Goal: Information Seeking & Learning: Learn about a topic

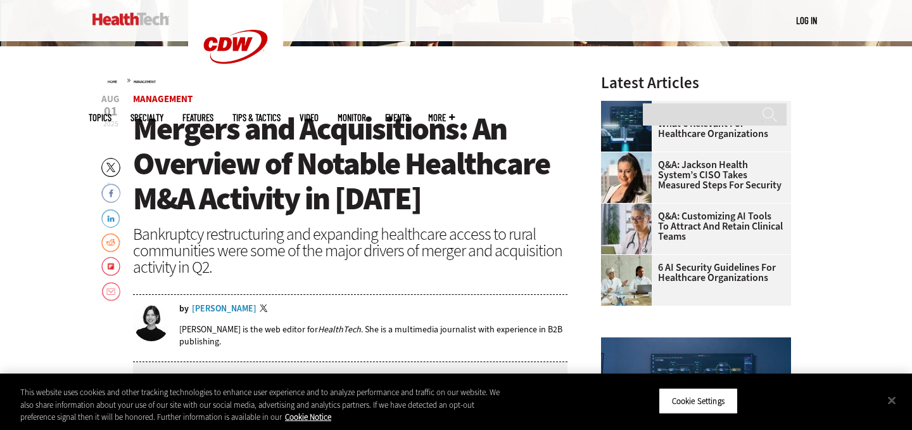
scroll to position [391, 0]
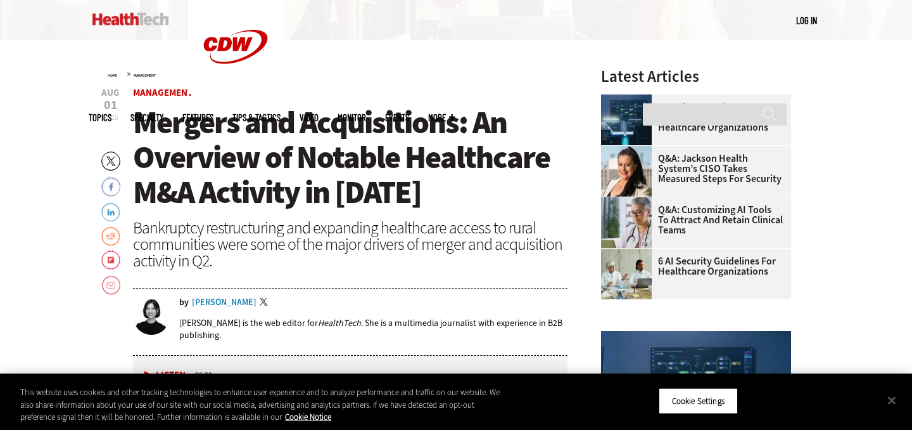
click at [215, 303] on div "[PERSON_NAME]" at bounding box center [224, 302] width 65 height 9
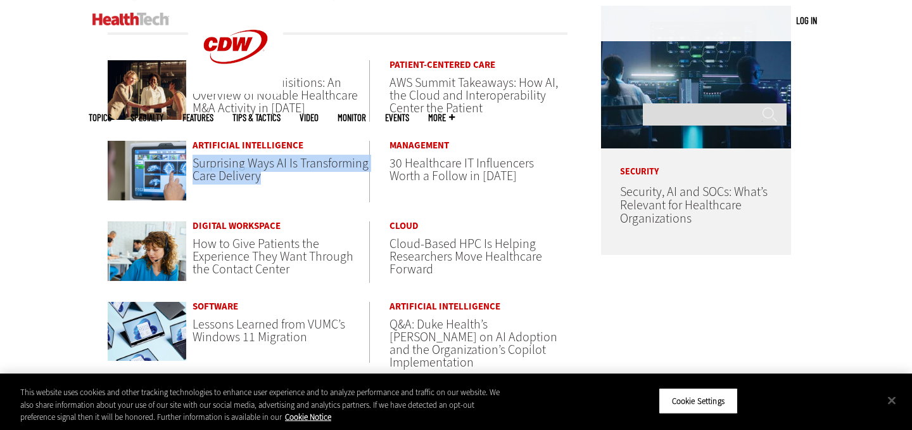
scroll to position [661, 0]
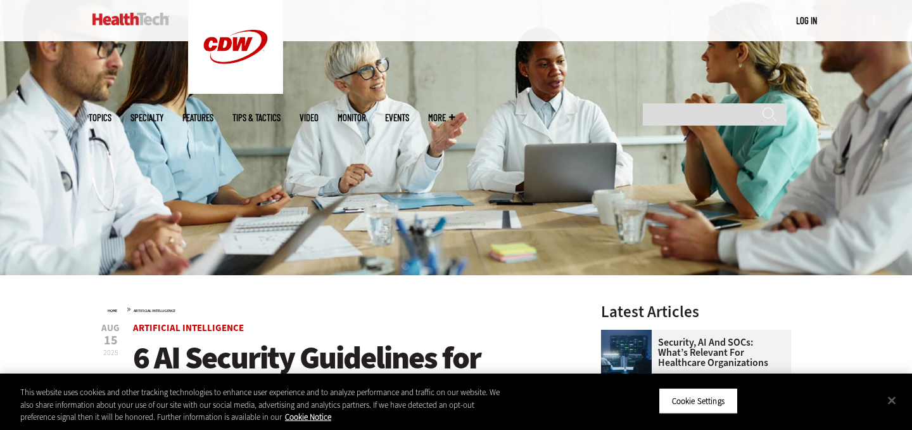
scroll to position [181, 0]
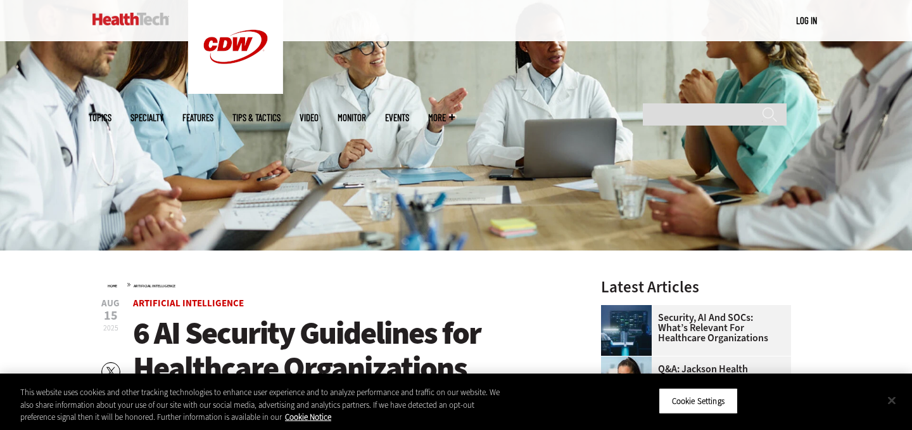
click at [895, 402] on button "Close" at bounding box center [892, 400] width 28 height 28
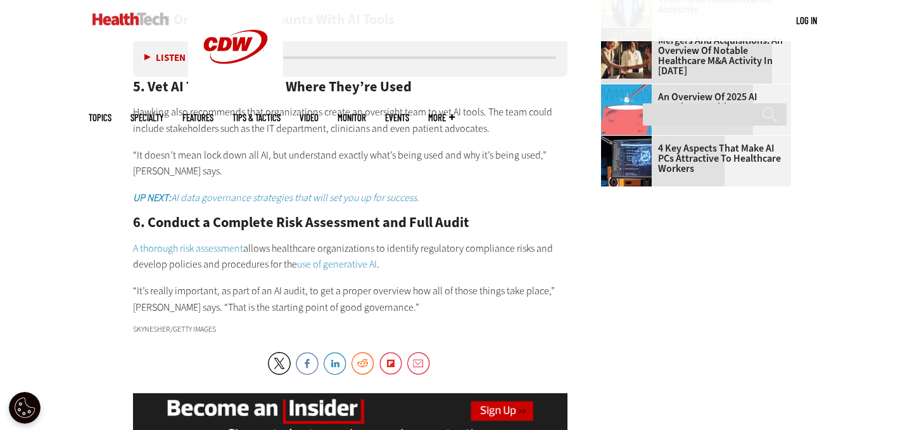
scroll to position [1541, 0]
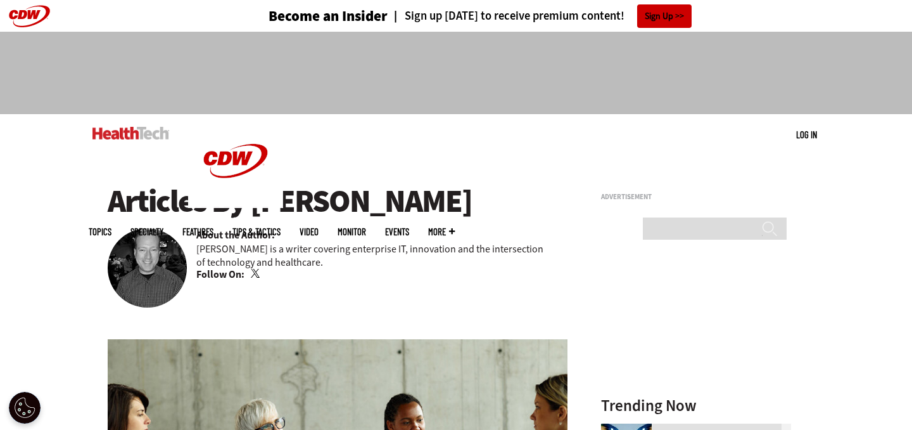
drag, startPoint x: 475, startPoint y: 205, endPoint x: 256, endPoint y: 192, distance: 218.9
click at [256, 192] on h1 "Articles By Brian T. Horowitz" at bounding box center [338, 201] width 460 height 35
copy h1 "[PERSON_NAME]"
click at [254, 274] on link "Twitter" at bounding box center [256, 274] width 11 height 10
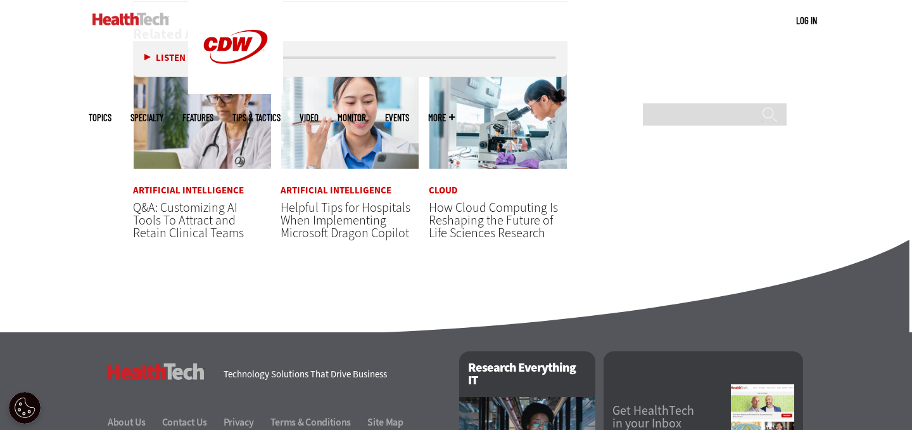
scroll to position [2361, 0]
